Goal: Task Accomplishment & Management: Understand process/instructions

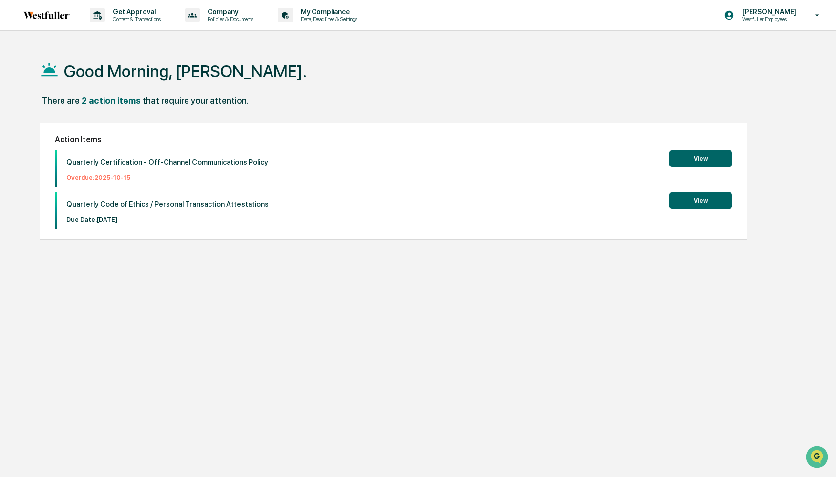
click at [697, 151] on button "View" at bounding box center [700, 158] width 63 height 17
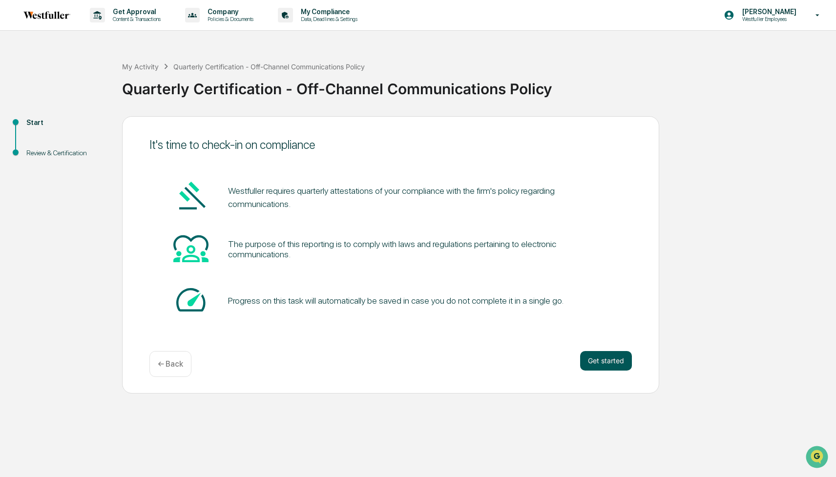
click at [611, 363] on button "Get started" at bounding box center [606, 361] width 52 height 20
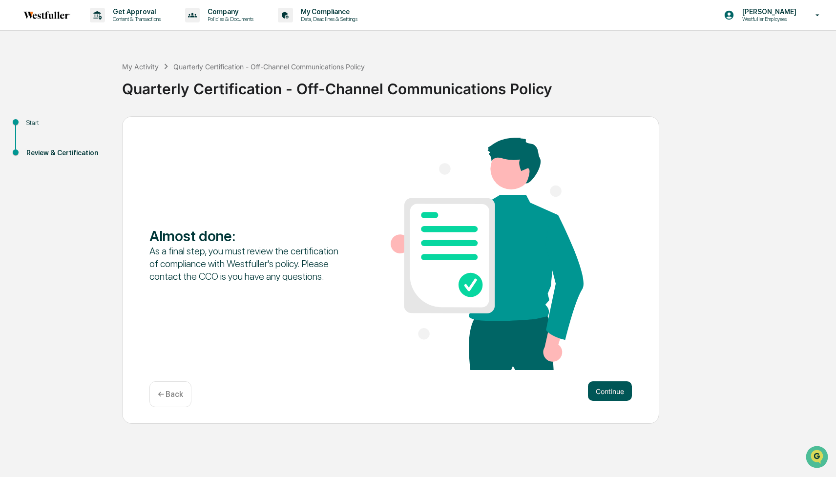
click at [603, 390] on button "Continue" at bounding box center [610, 391] width 44 height 20
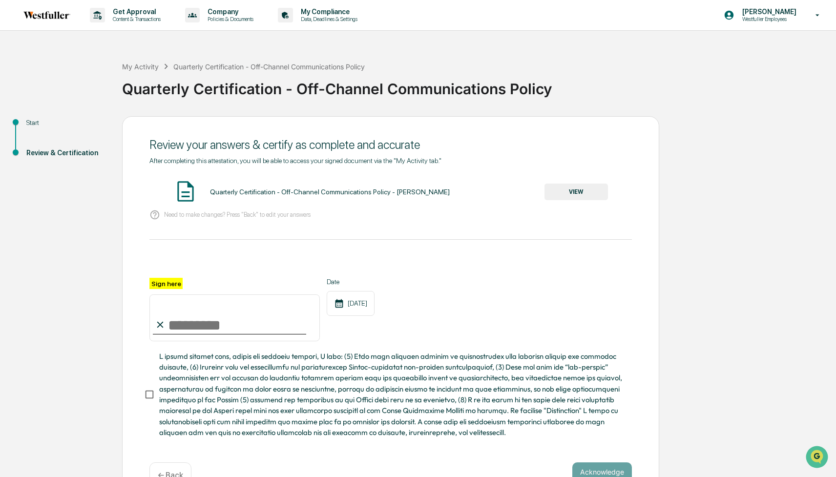
click at [227, 323] on input "Sign here" at bounding box center [234, 317] width 170 height 47
type input "**********"
click at [582, 191] on button "VIEW" at bounding box center [575, 192] width 63 height 17
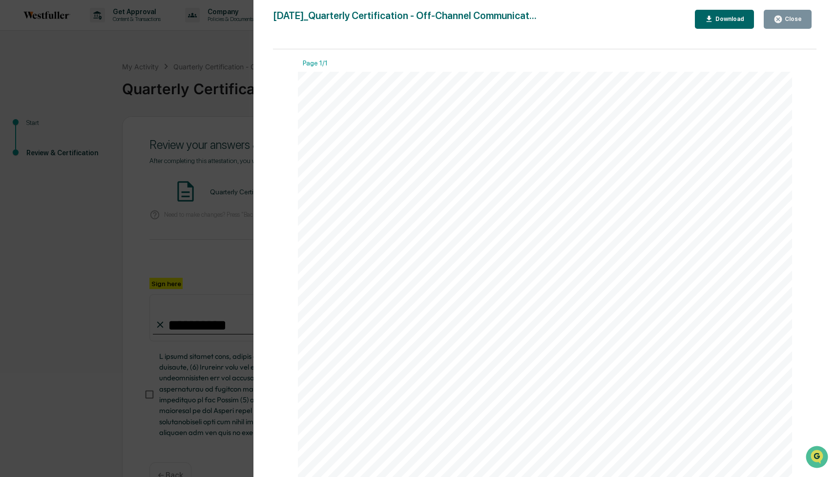
click at [714, 22] on div "Download" at bounding box center [725, 19] width 40 height 9
click at [204, 220] on div "Version History [DATE] 01:31 PM [PERSON_NAME] [DATE]_Quarterly Certification - …" at bounding box center [418, 238] width 836 height 477
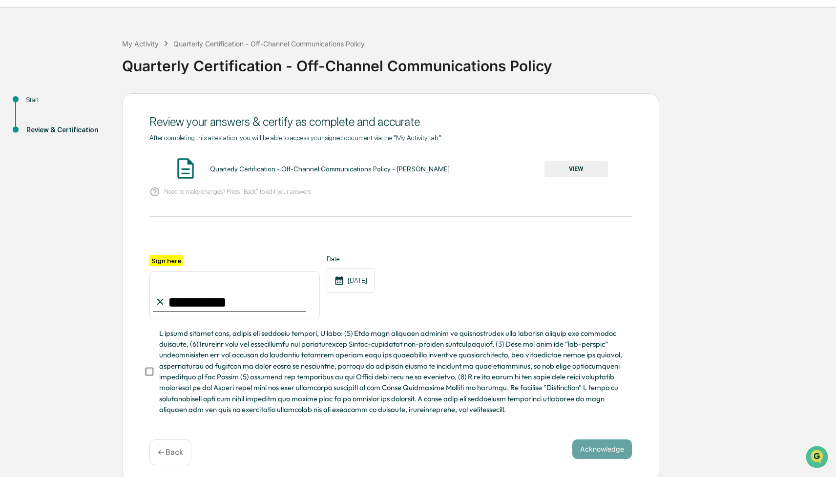
scroll to position [27, 0]
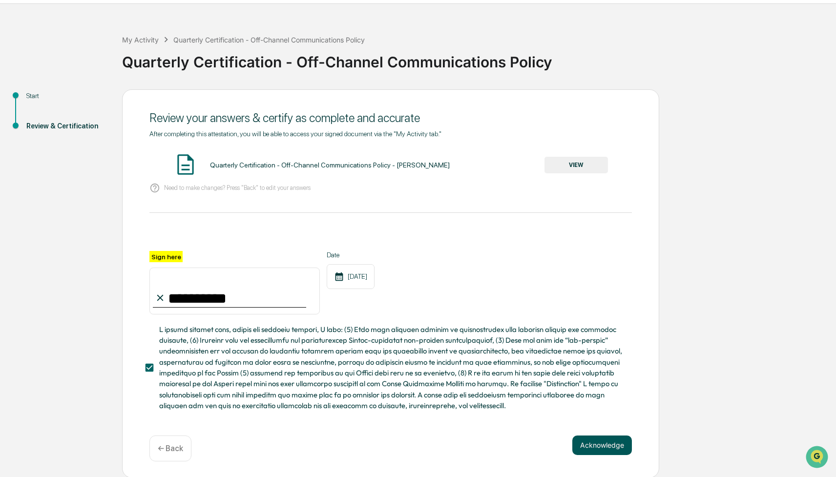
click at [595, 449] on button "Acknowledge" at bounding box center [602, 446] width 60 height 20
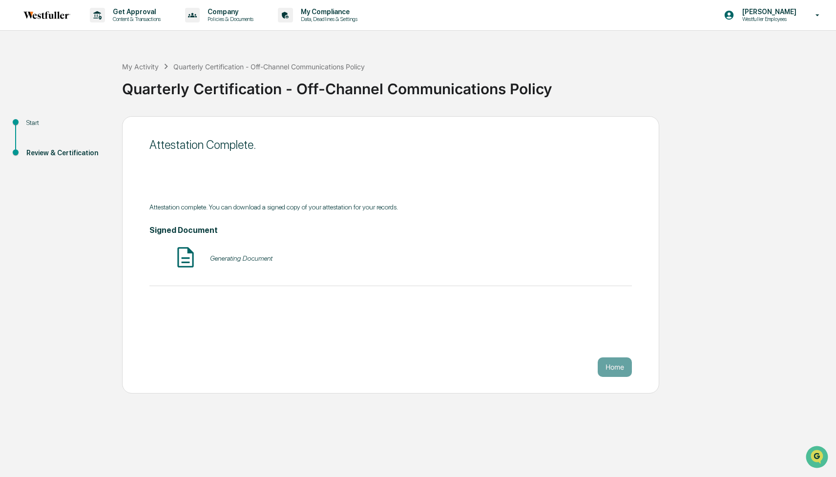
scroll to position [0, 0]
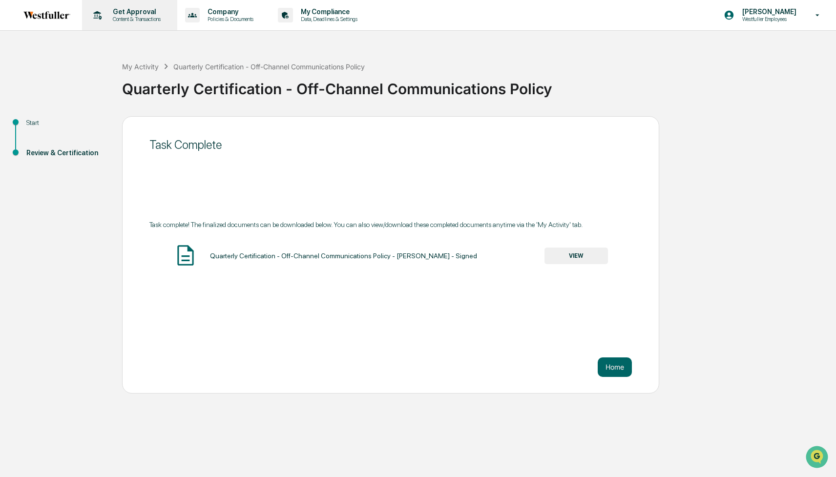
click at [134, 19] on p "Content & Transactions" at bounding box center [135, 19] width 61 height 7
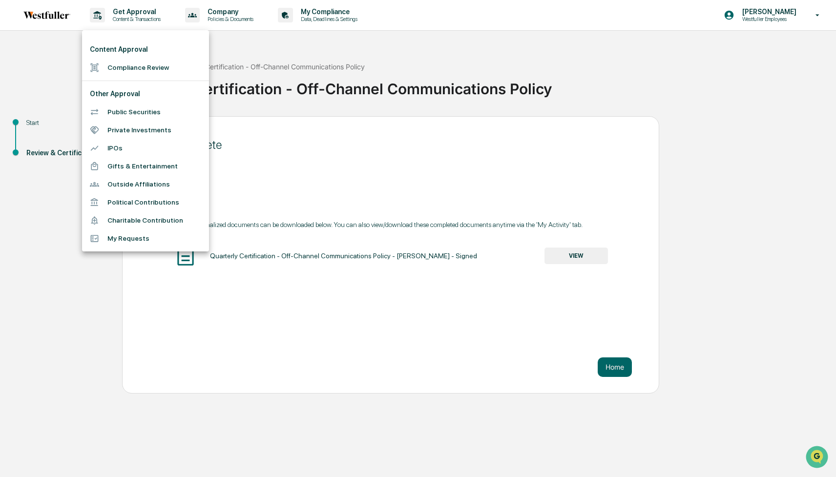
click at [38, 18] on div at bounding box center [418, 238] width 836 height 477
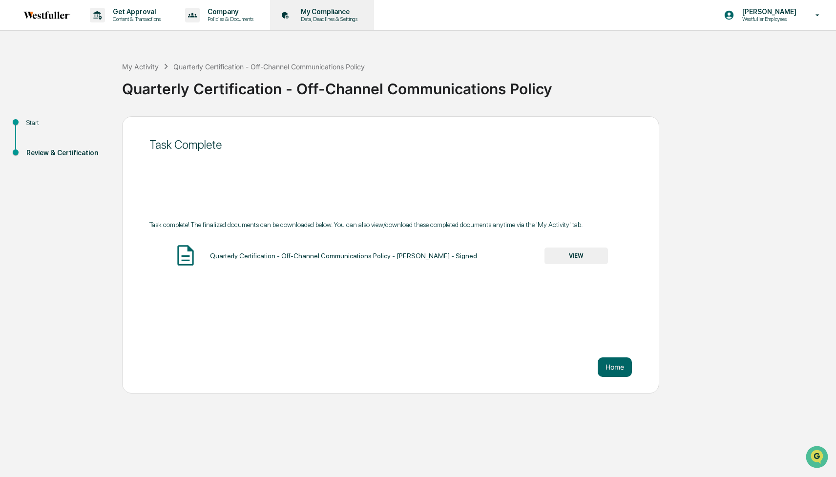
click at [346, 18] on p "Data, Deadlines & Settings" at bounding box center [327, 19] width 69 height 7
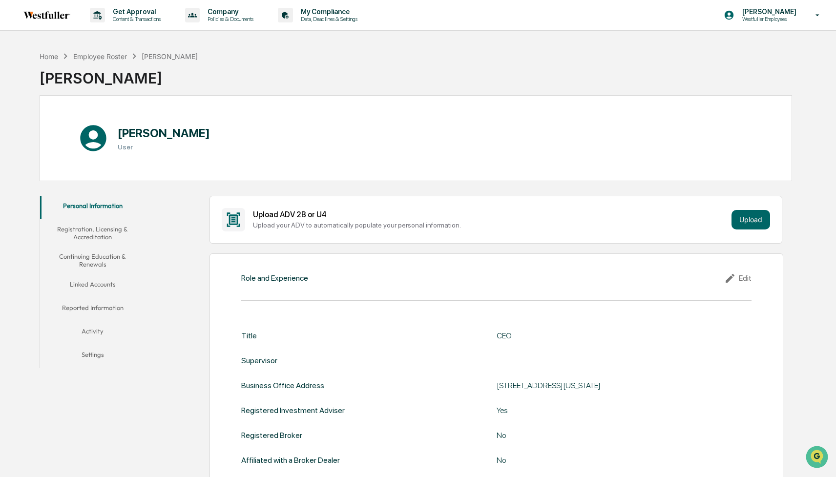
click at [44, 62] on div "[PERSON_NAME]" at bounding box center [119, 74] width 158 height 25
click at [47, 56] on div "Home" at bounding box center [49, 56] width 19 height 8
